Goal: Information Seeking & Learning: Understand process/instructions

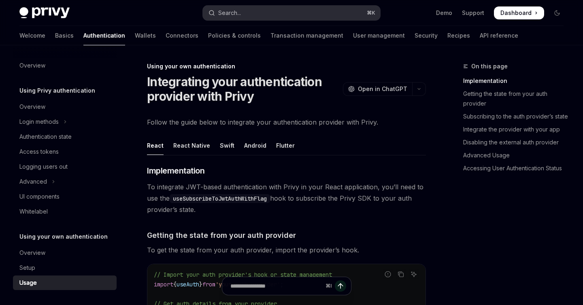
click at [315, 17] on button "Search... ⌘ K" at bounding box center [291, 13] width 177 height 15
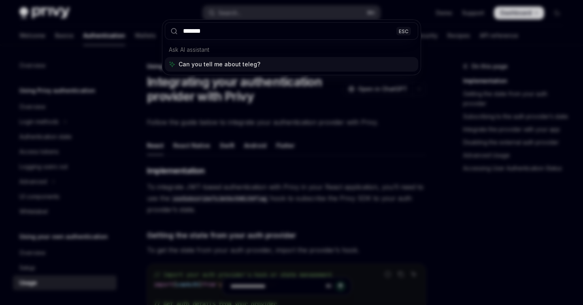
type input "********"
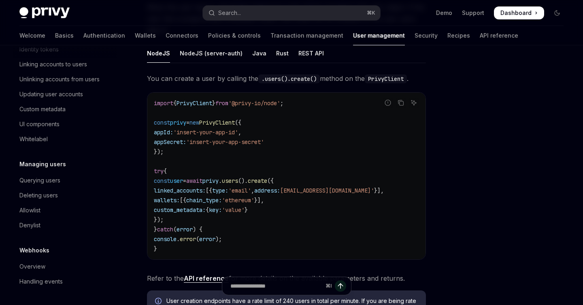
scroll to position [198, 0]
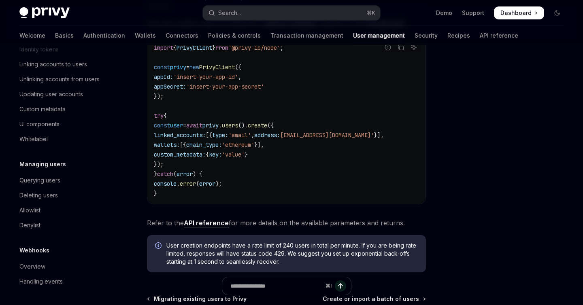
click at [198, 221] on link "API reference" at bounding box center [206, 223] width 45 height 9
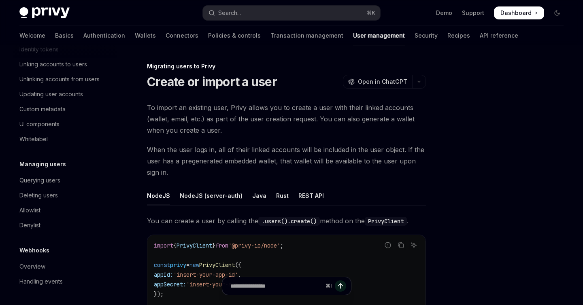
type textarea "*"
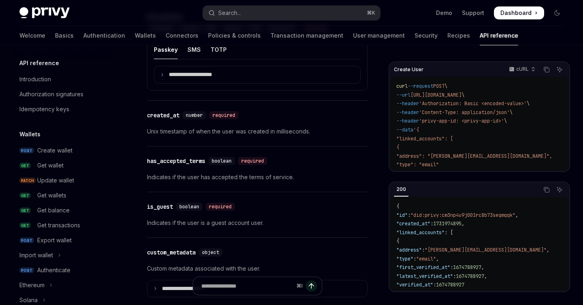
scroll to position [840, 0]
